Goal: Task Accomplishment & Management: Complete application form

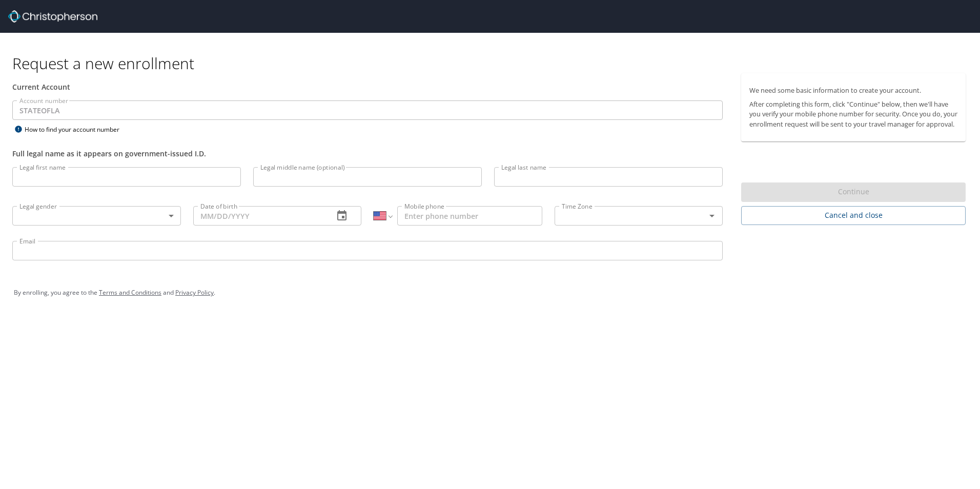
select select "US"
click at [76, 177] on input "Legal first name" at bounding box center [126, 176] width 229 height 19
click at [170, 219] on body "Request a new enrollment Current Account Account number STATEOFLA Account numbe…" at bounding box center [490, 244] width 980 height 489
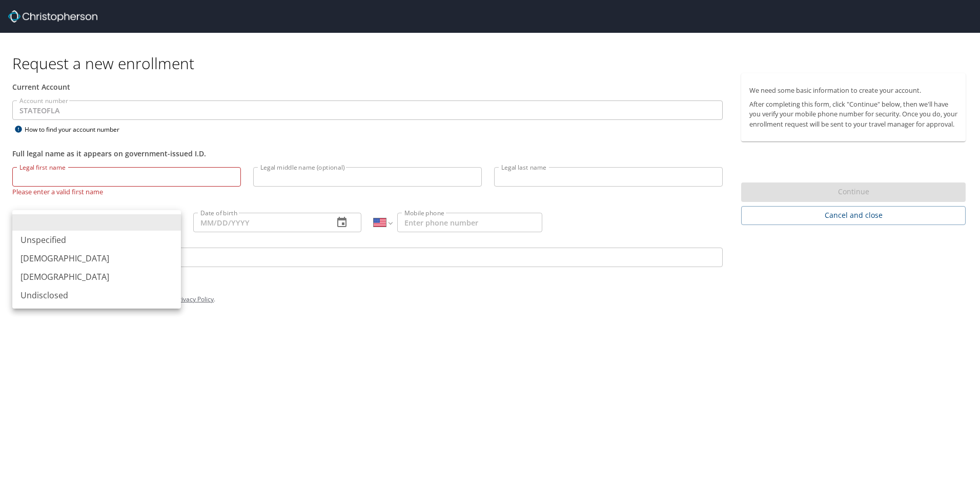
click at [127, 281] on li "[DEMOGRAPHIC_DATA]" at bounding box center [96, 277] width 169 height 18
type input "[DEMOGRAPHIC_DATA]"
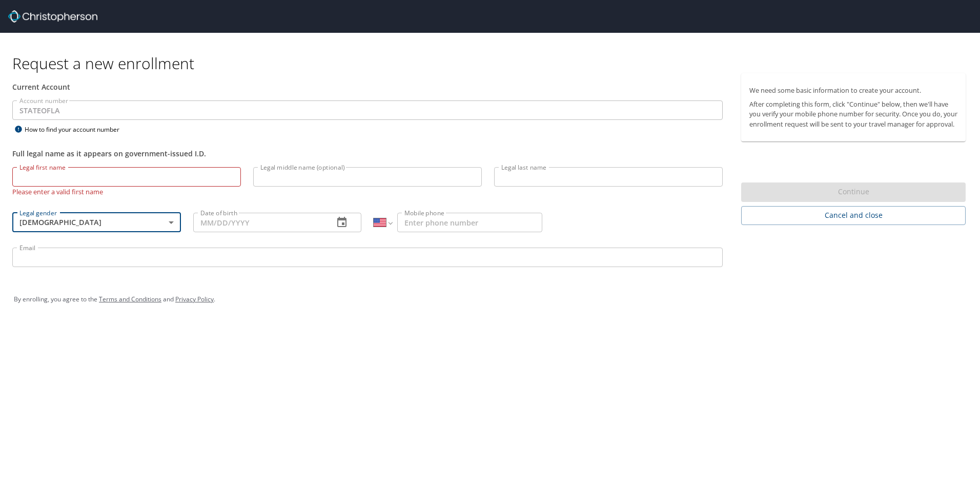
click at [243, 225] on input "Date of birth" at bounding box center [259, 222] width 133 height 19
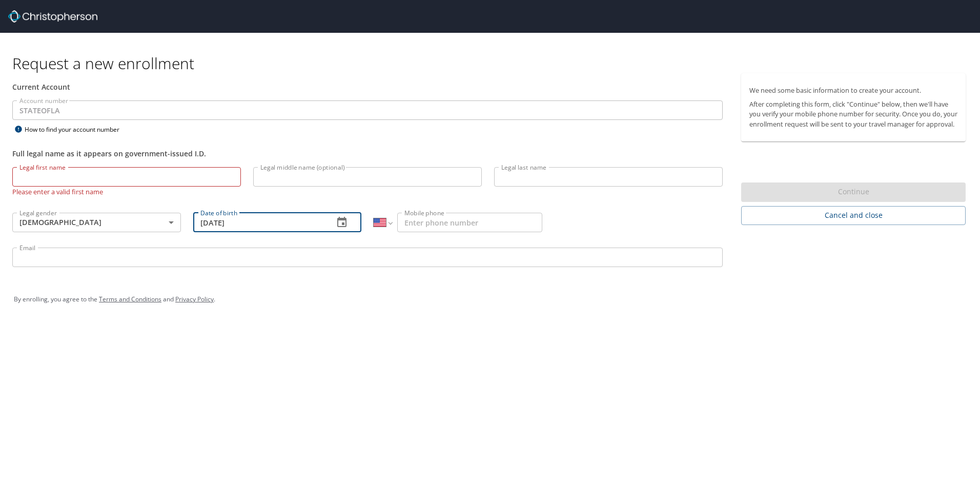
type input "[DATE]"
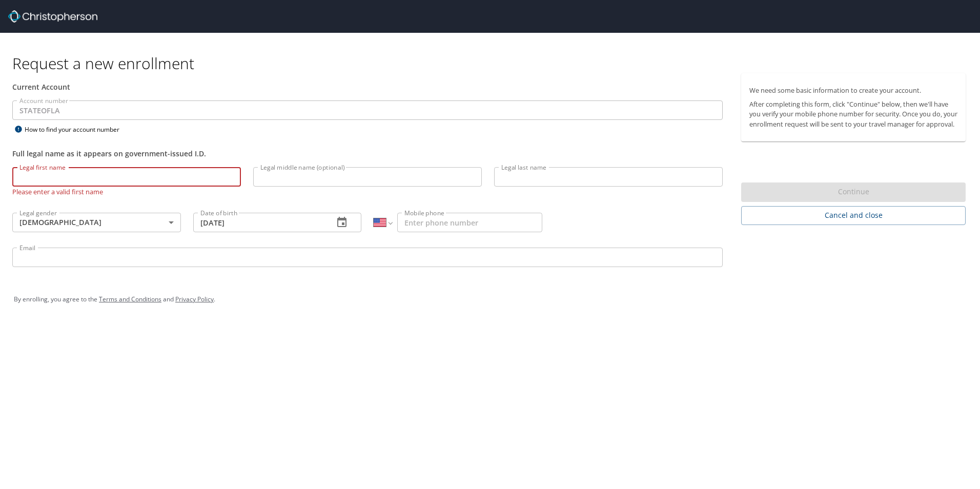
click at [46, 180] on input "Legal first name" at bounding box center [126, 176] width 229 height 19
type input "APRIL"
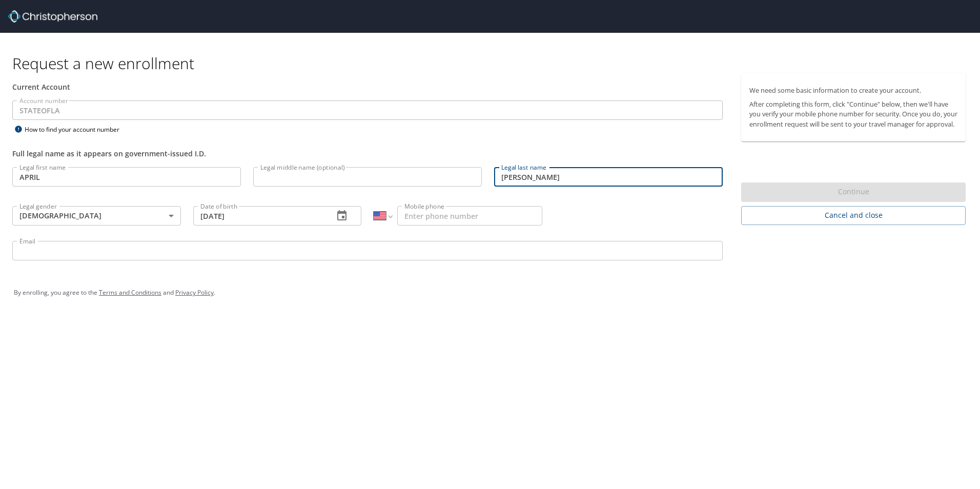
type input "[PERSON_NAME]"
click at [428, 213] on input "Mobile phone" at bounding box center [469, 215] width 145 height 19
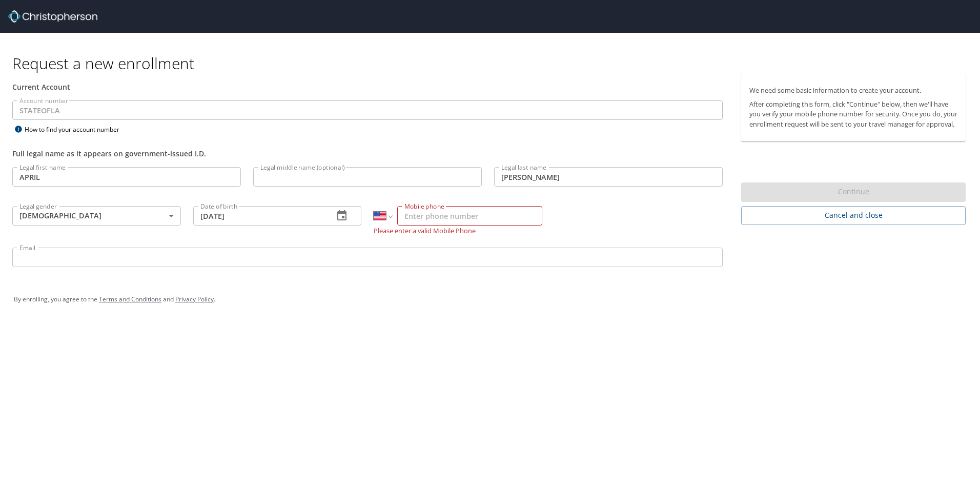
click at [462, 214] on input "Mobile phone" at bounding box center [469, 215] width 145 height 19
click at [435, 219] on input "Mobile phone" at bounding box center [469, 215] width 145 height 19
type input "[PHONE_NUMBER]"
click at [465, 325] on div "Request a new enrollment Current Account Account number STATEOFLA Account numbe…" at bounding box center [490, 244] width 980 height 489
click at [61, 255] on input "Email" at bounding box center [367, 250] width 710 height 19
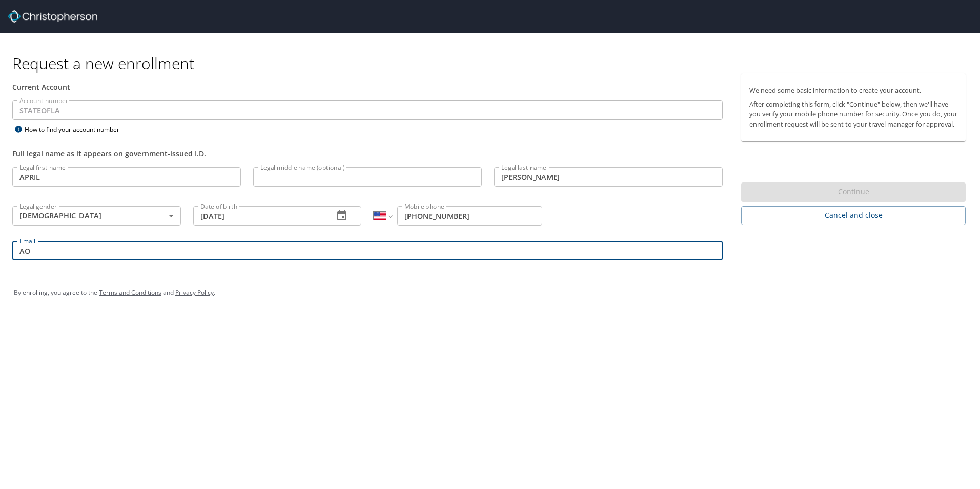
type input "A"
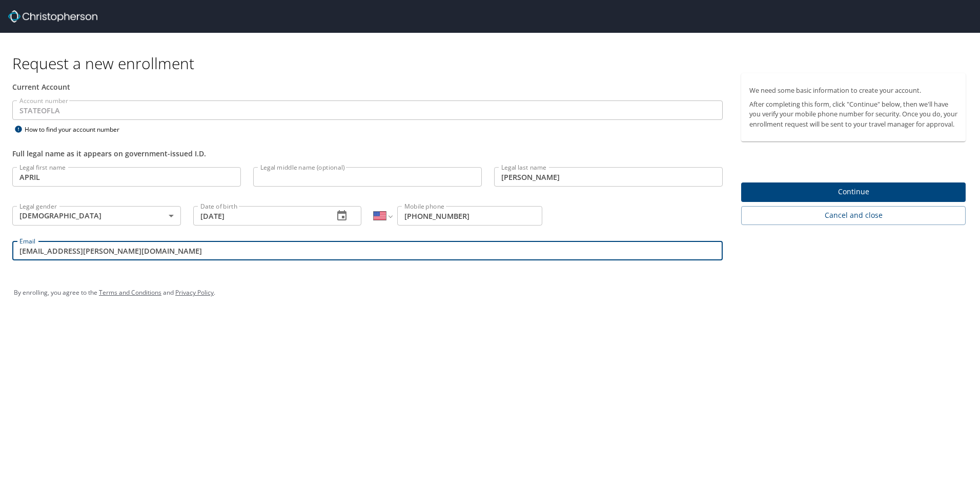
type input "[EMAIL_ADDRESS][PERSON_NAME][DOMAIN_NAME]"
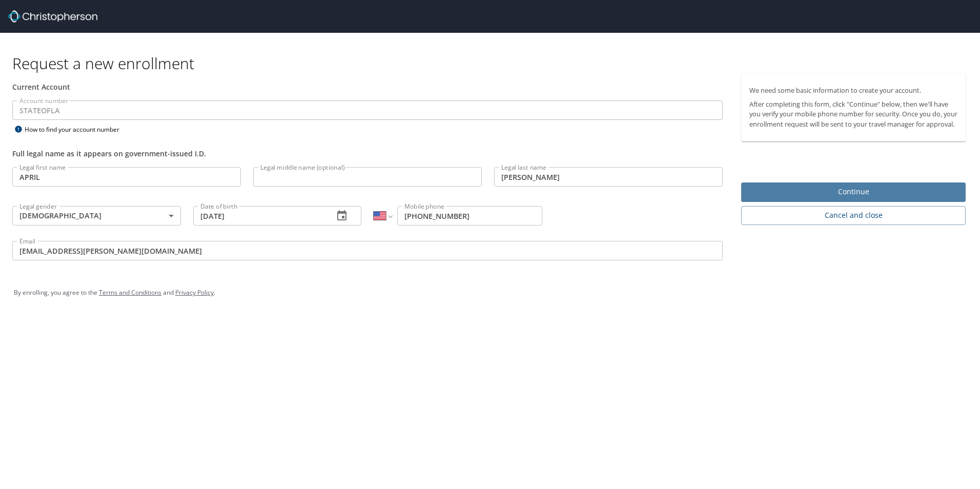
click at [856, 198] on span "Continue" at bounding box center [853, 192] width 208 height 13
